Goal: Use online tool/utility: Utilize a website feature to perform a specific function

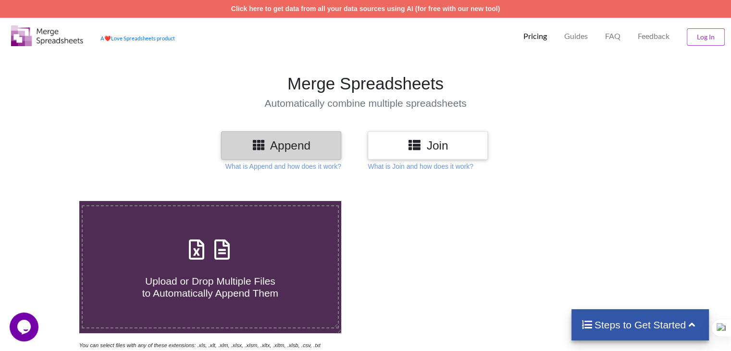
click at [192, 240] on icon at bounding box center [197, 245] width 24 height 20
click at [50, 201] on input "Upload or Drop Multiple Files to Automatically Append Them" at bounding box center [50, 201] width 0 height 0
type input "C:\fakepath\Biggest_changes([DATE]_compared_to_[DATE]).csv"
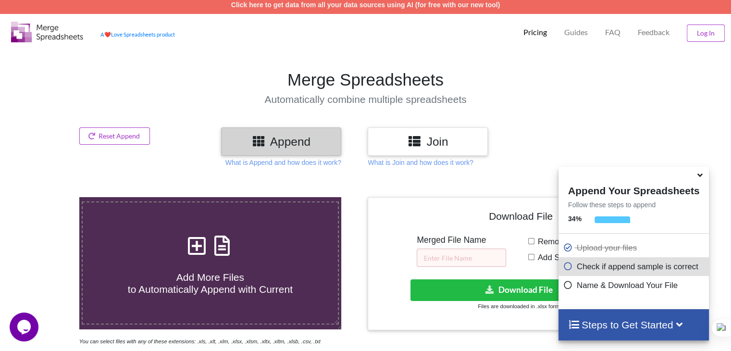
scroll to position [379, 0]
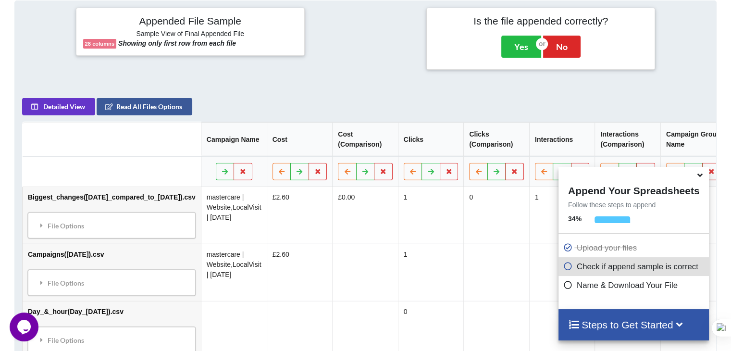
click at [694, 175] on div at bounding box center [633, 174] width 150 height 15
click at [695, 175] on icon at bounding box center [700, 173] width 10 height 9
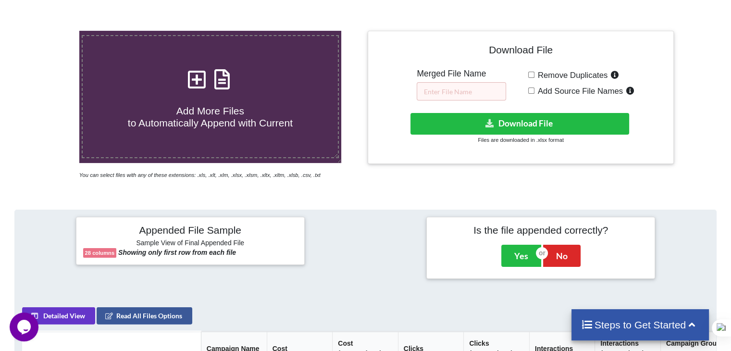
scroll to position [187, 0]
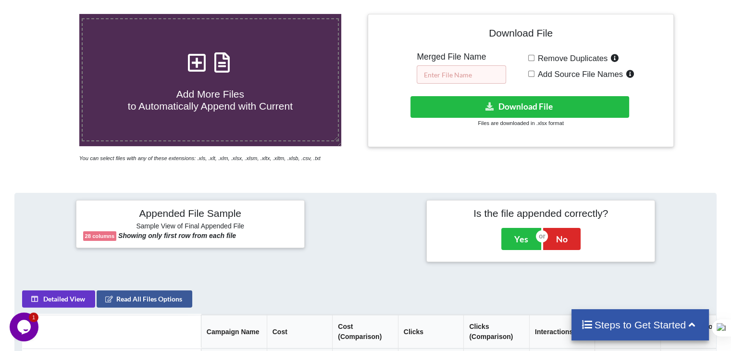
click at [446, 70] on input "text" at bounding box center [461, 74] width 89 height 18
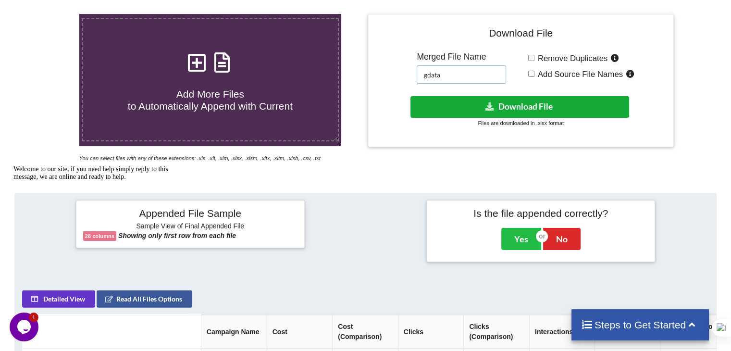
type input "gdata"
click at [501, 109] on button "Download File" at bounding box center [519, 107] width 219 height 22
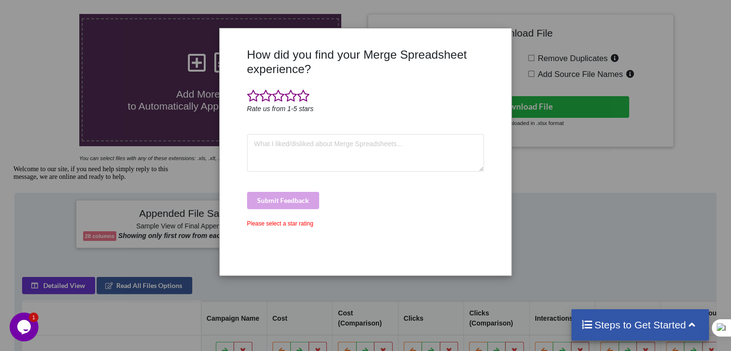
click at [416, 298] on div "How did you find your Merge Spreadsheet experience? Rate us from 1-5 stars Subm…" at bounding box center [365, 175] width 731 height 351
click at [562, 245] on div "How did you find your Merge Spreadsheet experience? Rate us from 1-5 stars Subm…" at bounding box center [365, 175] width 731 height 351
click at [302, 98] on span at bounding box center [303, 95] width 12 height 13
